Goal: Task Accomplishment & Management: Use online tool/utility

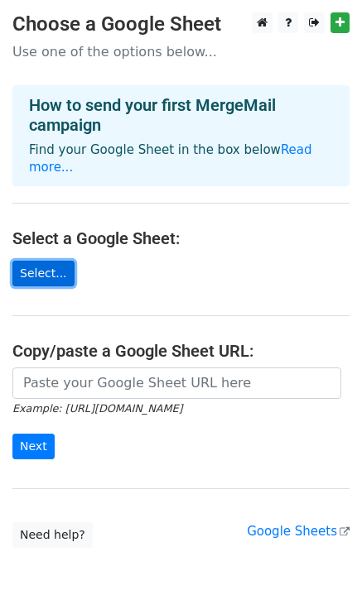
click at [55, 261] on link "Select..." at bounding box center [43, 274] width 62 height 26
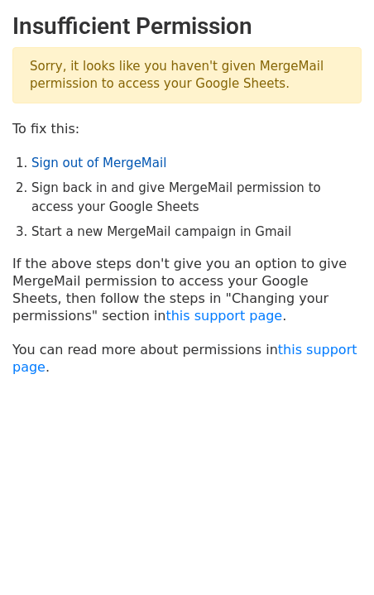
click at [76, 162] on link "Sign out of MergeMail" at bounding box center [98, 163] width 135 height 15
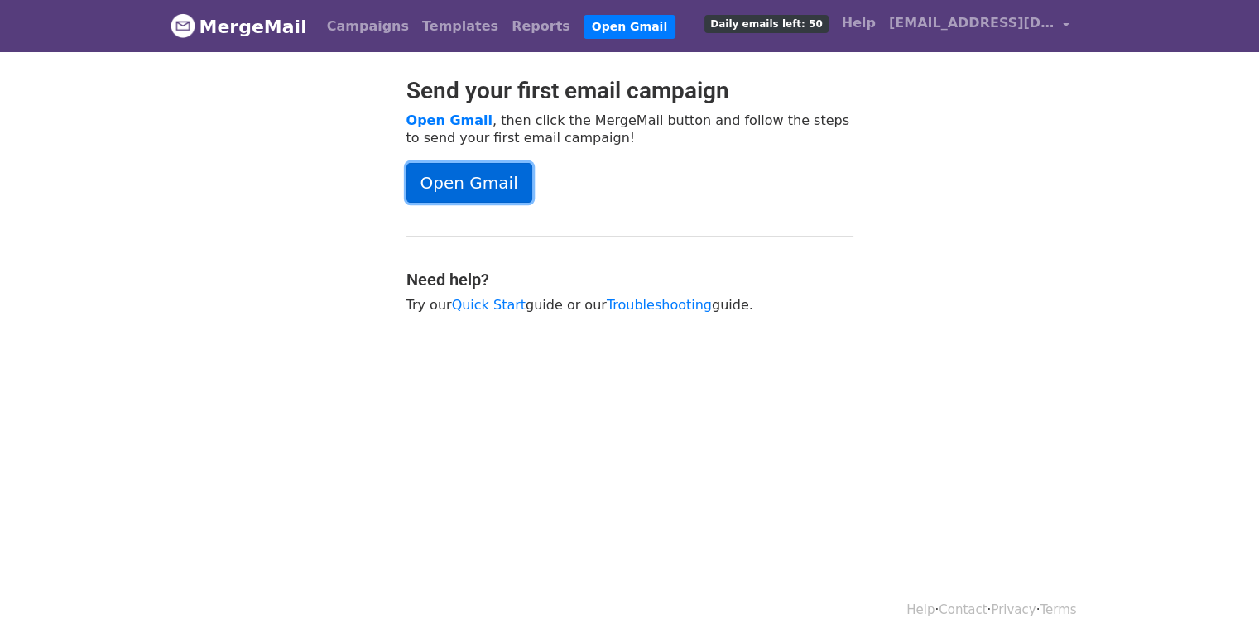
click at [454, 188] on link "Open Gmail" at bounding box center [469, 183] width 126 height 40
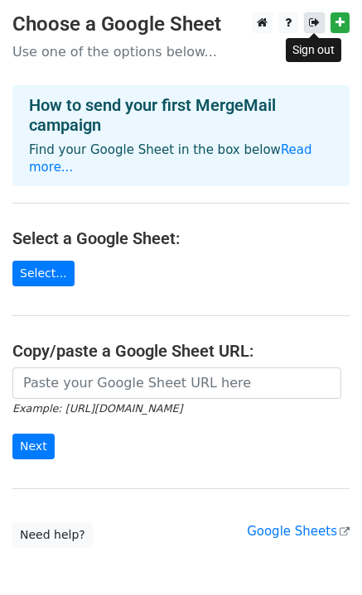
click at [316, 24] on icon at bounding box center [314, 23] width 11 height 12
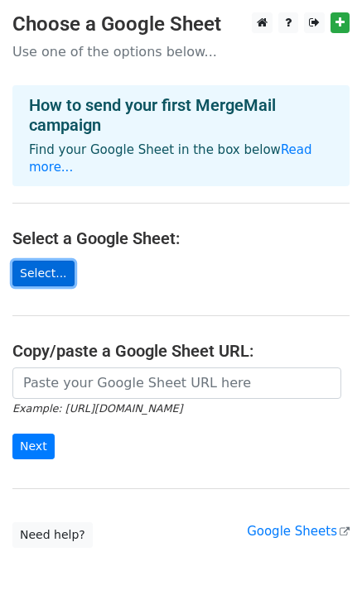
click at [41, 264] on link "Select..." at bounding box center [43, 274] width 62 height 26
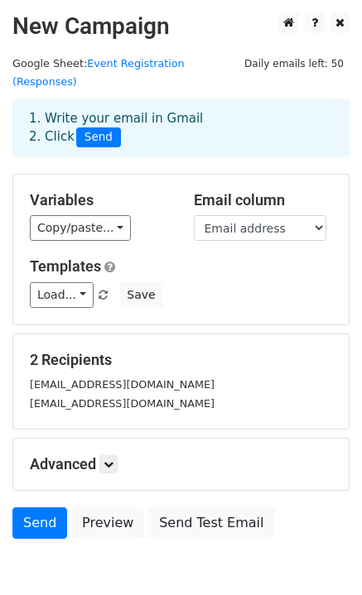
scroll to position [64, 0]
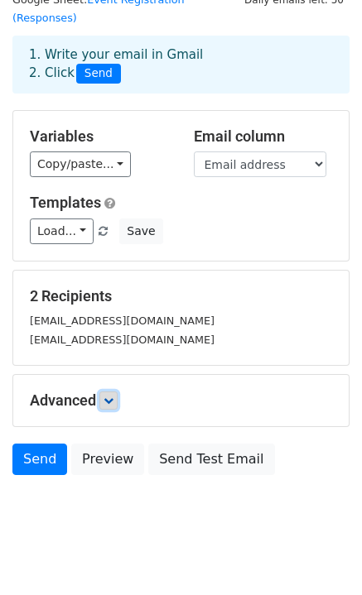
click at [117, 391] on link at bounding box center [108, 400] width 18 height 18
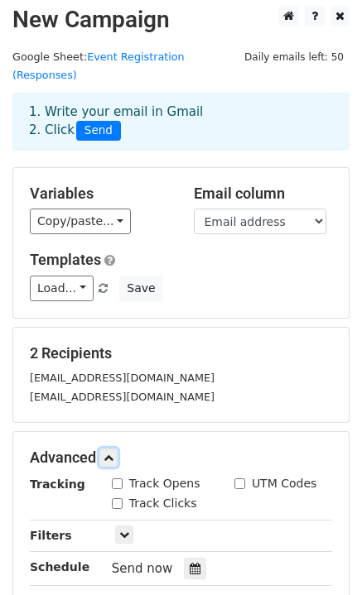
scroll to position [0, 0]
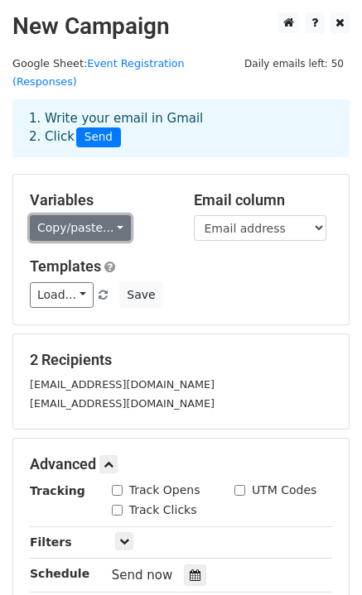
click at [108, 215] on link "Copy/paste..." at bounding box center [80, 228] width 101 height 26
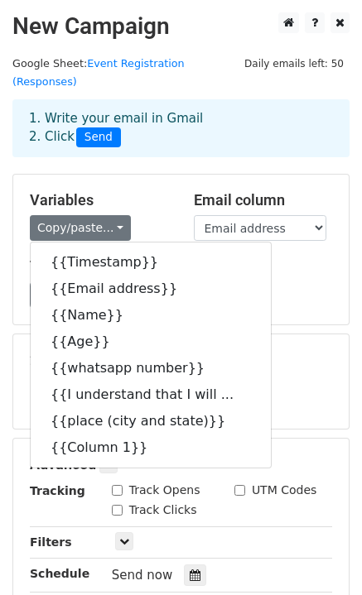
click at [137, 193] on div "Variables Copy/paste... {{Timestamp}} {{Email address}} {{Name}} {{Age}} {{what…" at bounding box center [99, 216] width 164 height 50
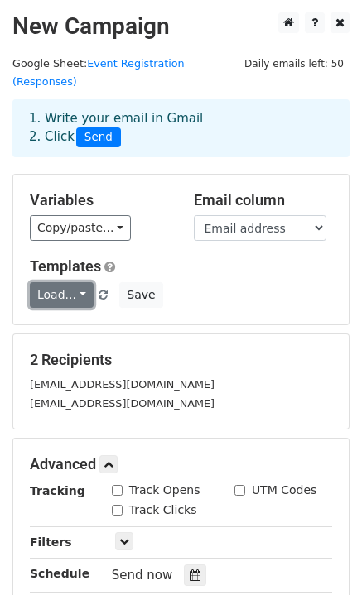
click at [66, 282] on link "Load..." at bounding box center [62, 295] width 64 height 26
click at [224, 282] on div "Load... No templates saved Save" at bounding box center [180, 295] width 327 height 26
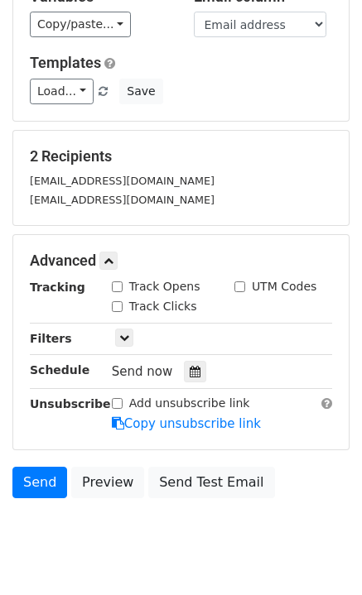
scroll to position [204, 0]
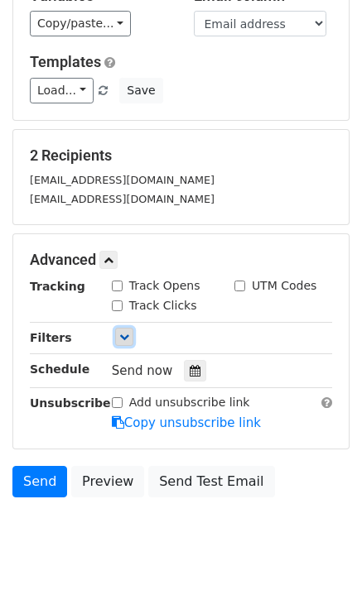
click at [119, 332] on icon at bounding box center [124, 337] width 10 height 10
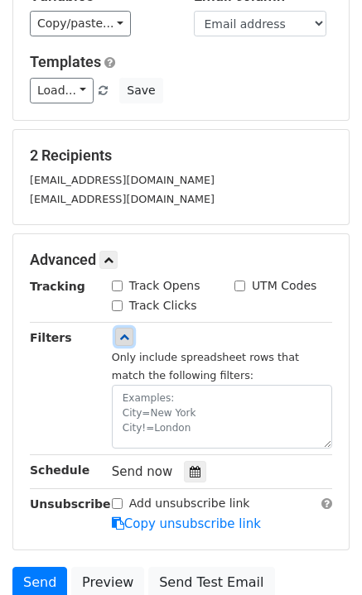
click at [122, 328] on link at bounding box center [124, 337] width 18 height 18
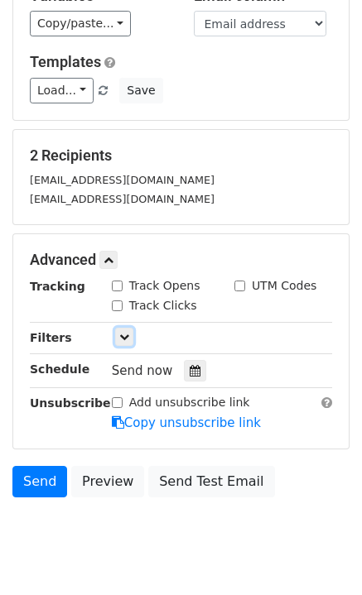
scroll to position [0, 0]
